Goal: Register for event/course

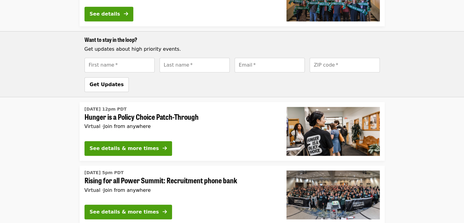
scroll to position [427, 0]
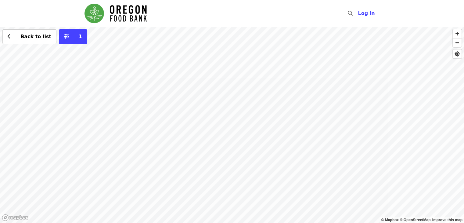
click at [148, 88] on div "Back to list 1" at bounding box center [232, 125] width 464 height 196
click at [148, 98] on span "See 2 actions at this location" at bounding box center [149, 99] width 80 height 6
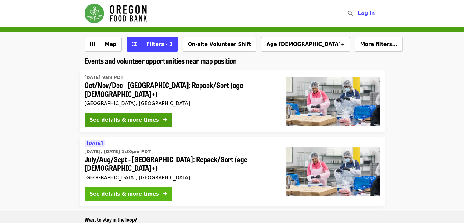
click at [122, 190] on div "See details & more times" at bounding box center [124, 193] width 69 height 7
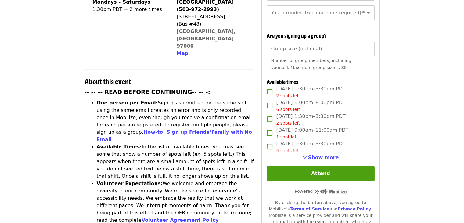
scroll to position [183, 0]
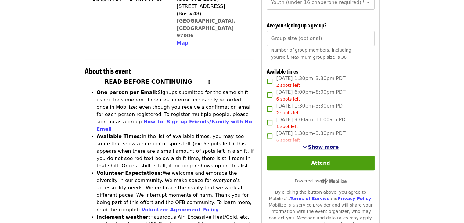
click at [322, 146] on span "Show more" at bounding box center [323, 147] width 31 height 6
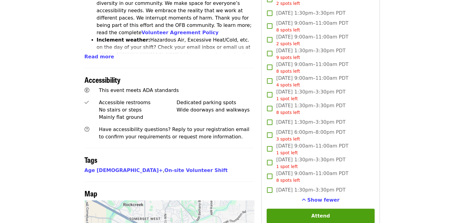
scroll to position [366, 0]
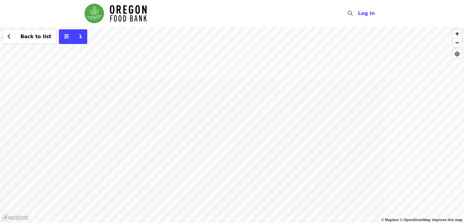
click at [148, 88] on div "Back to list 1" at bounding box center [232, 125] width 464 height 196
click at [146, 98] on span "See 2 actions at this location" at bounding box center [149, 99] width 80 height 6
